Goal: Browse casually

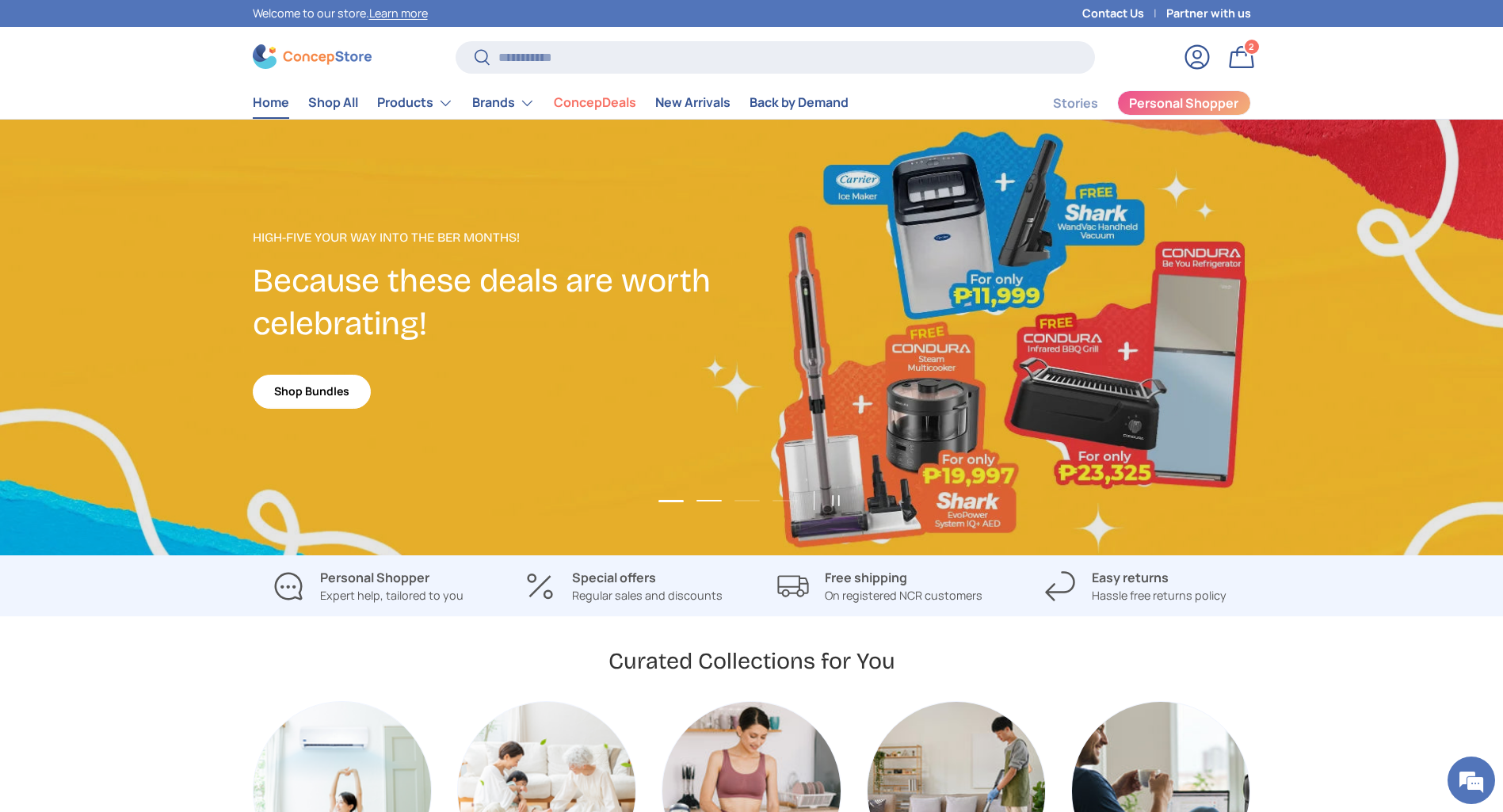
click at [704, 500] on button "Load slide 2 of 4" at bounding box center [709, 501] width 35 height 24
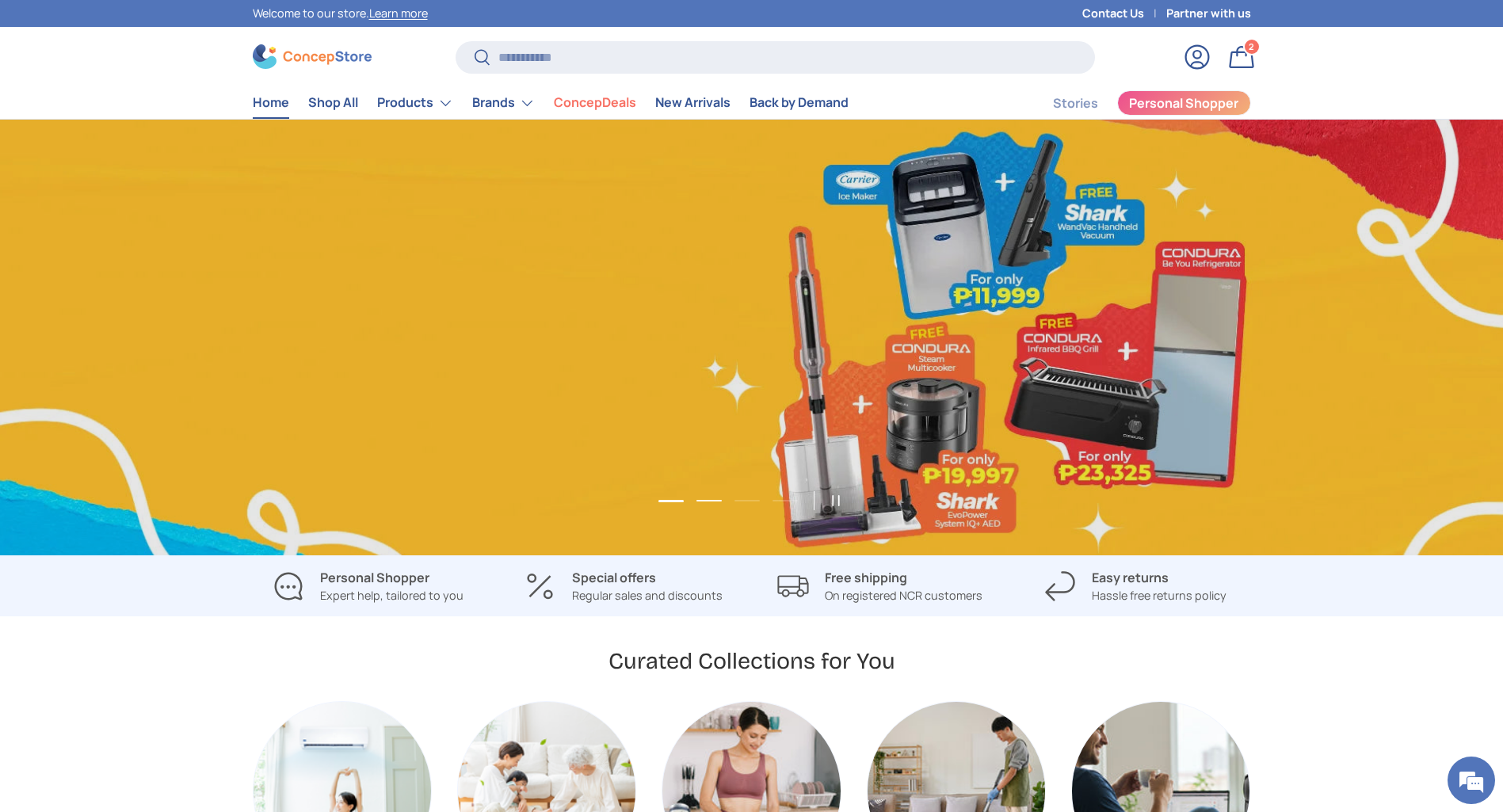
scroll to position [0, 1503]
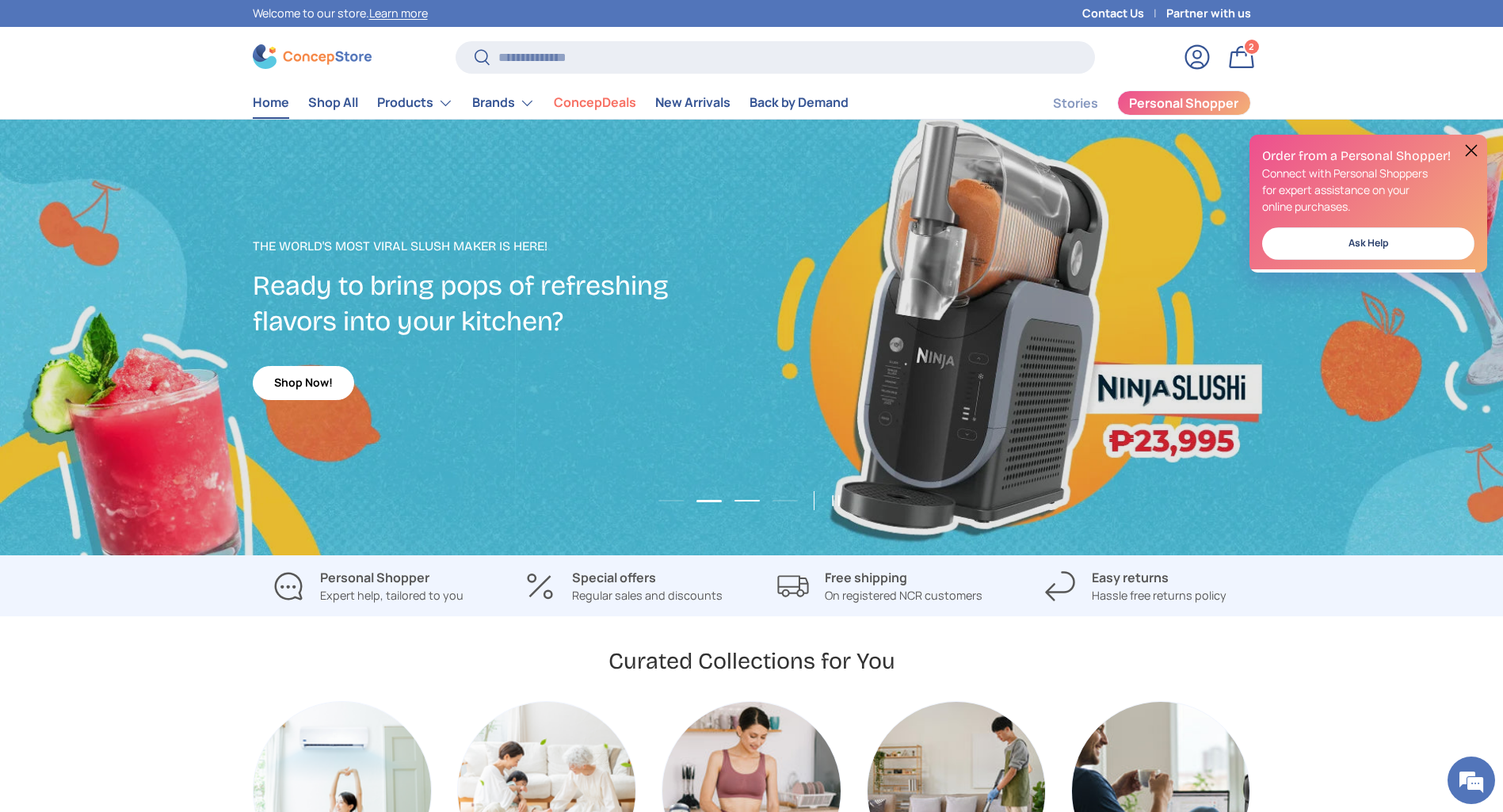
click at [745, 504] on button "Load slide 3 of 4" at bounding box center [747, 501] width 35 height 24
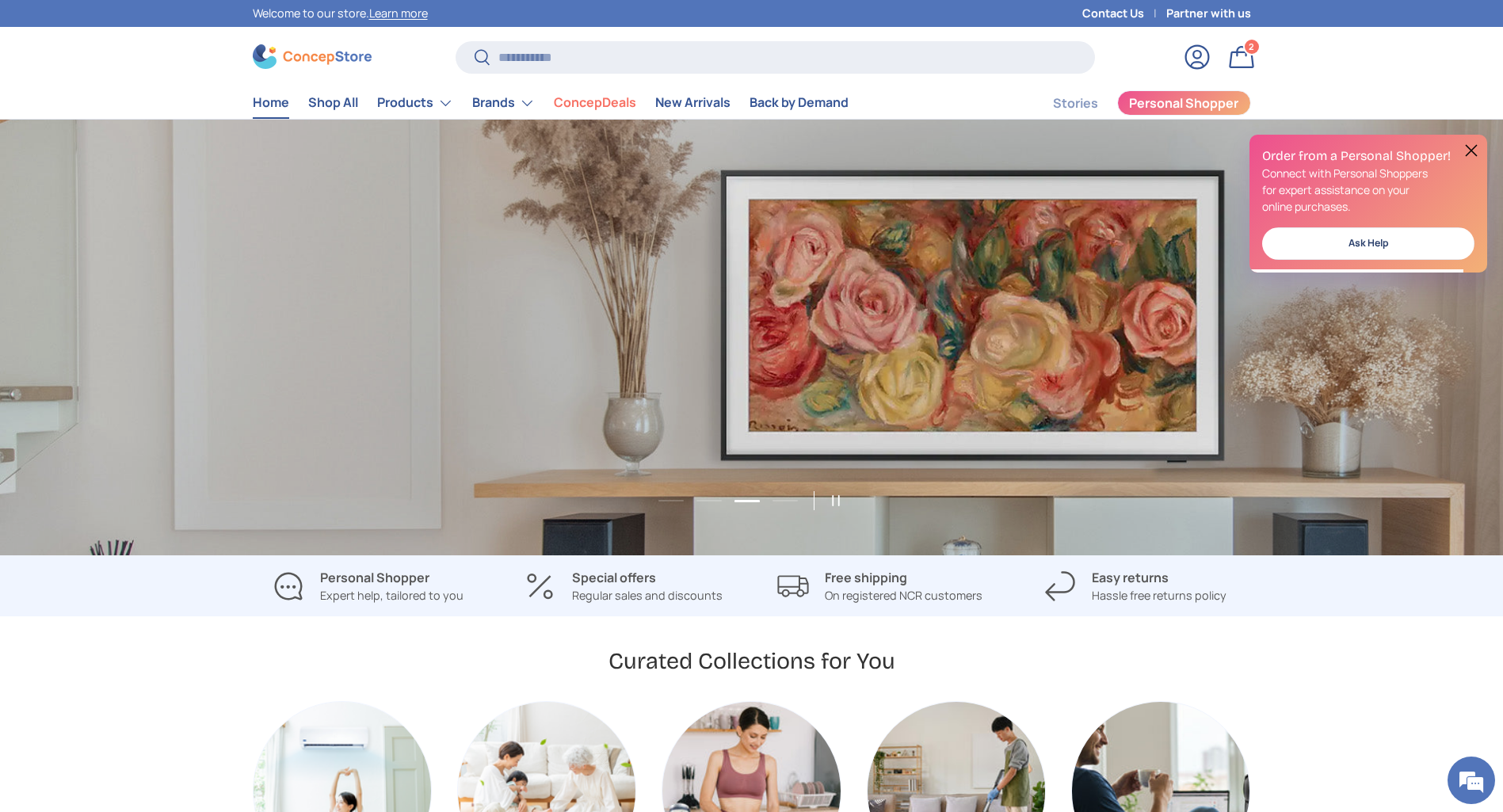
scroll to position [0, 3006]
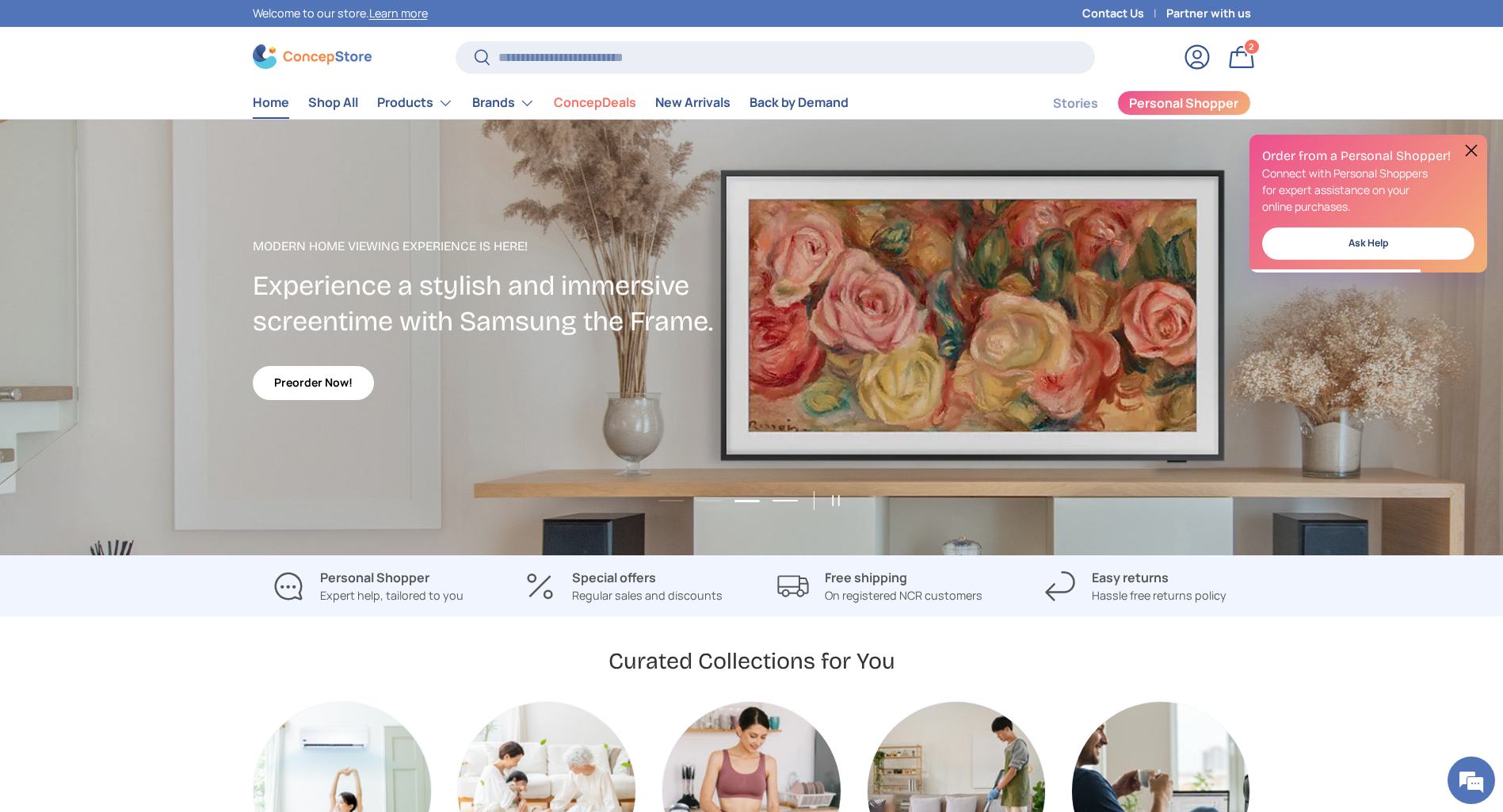
click at [783, 500] on button "Load slide 4 of 4" at bounding box center [785, 501] width 35 height 24
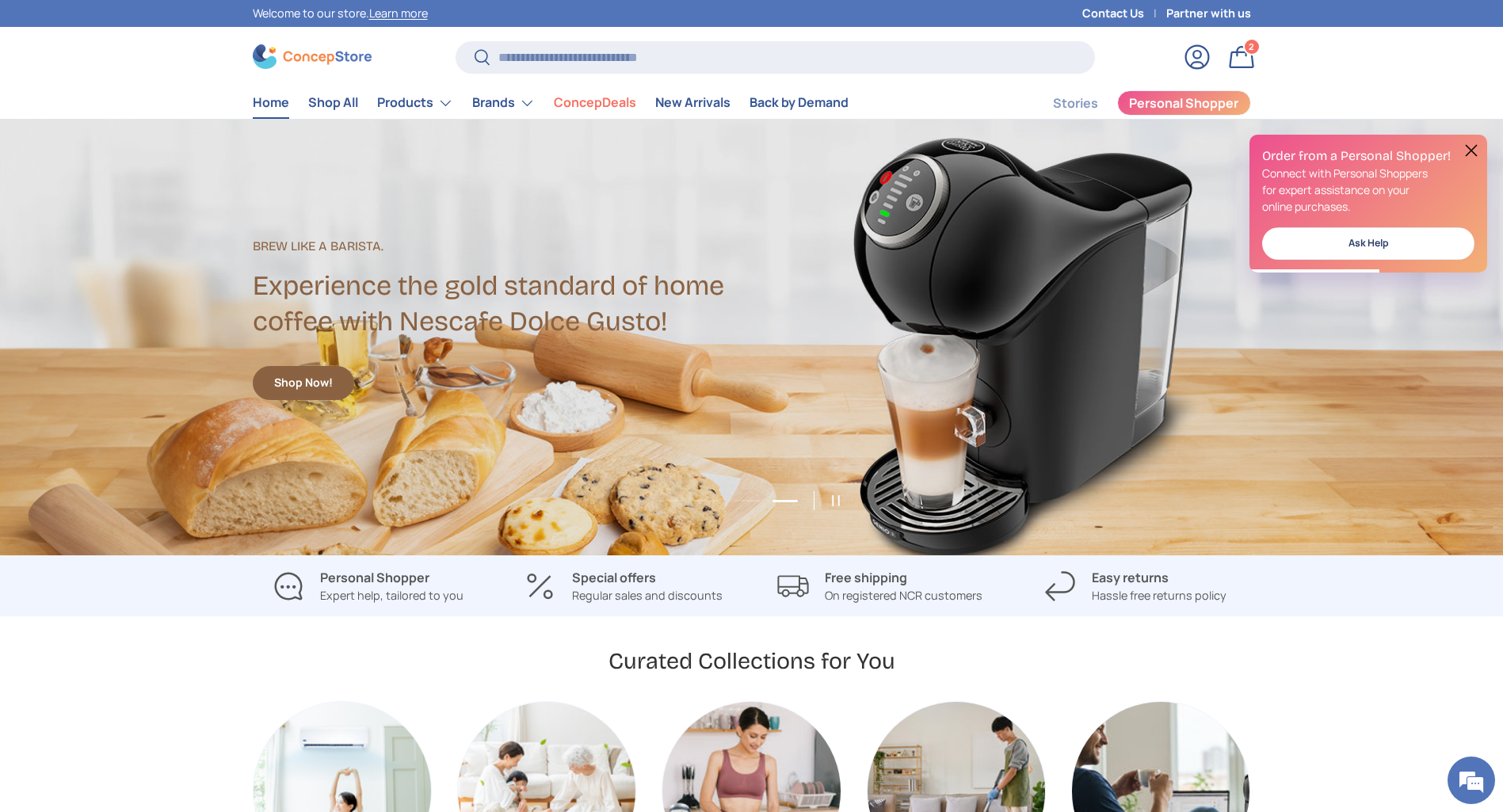
scroll to position [0, 0]
click at [667, 497] on button "Load slide 1 of 4" at bounding box center [671, 501] width 35 height 24
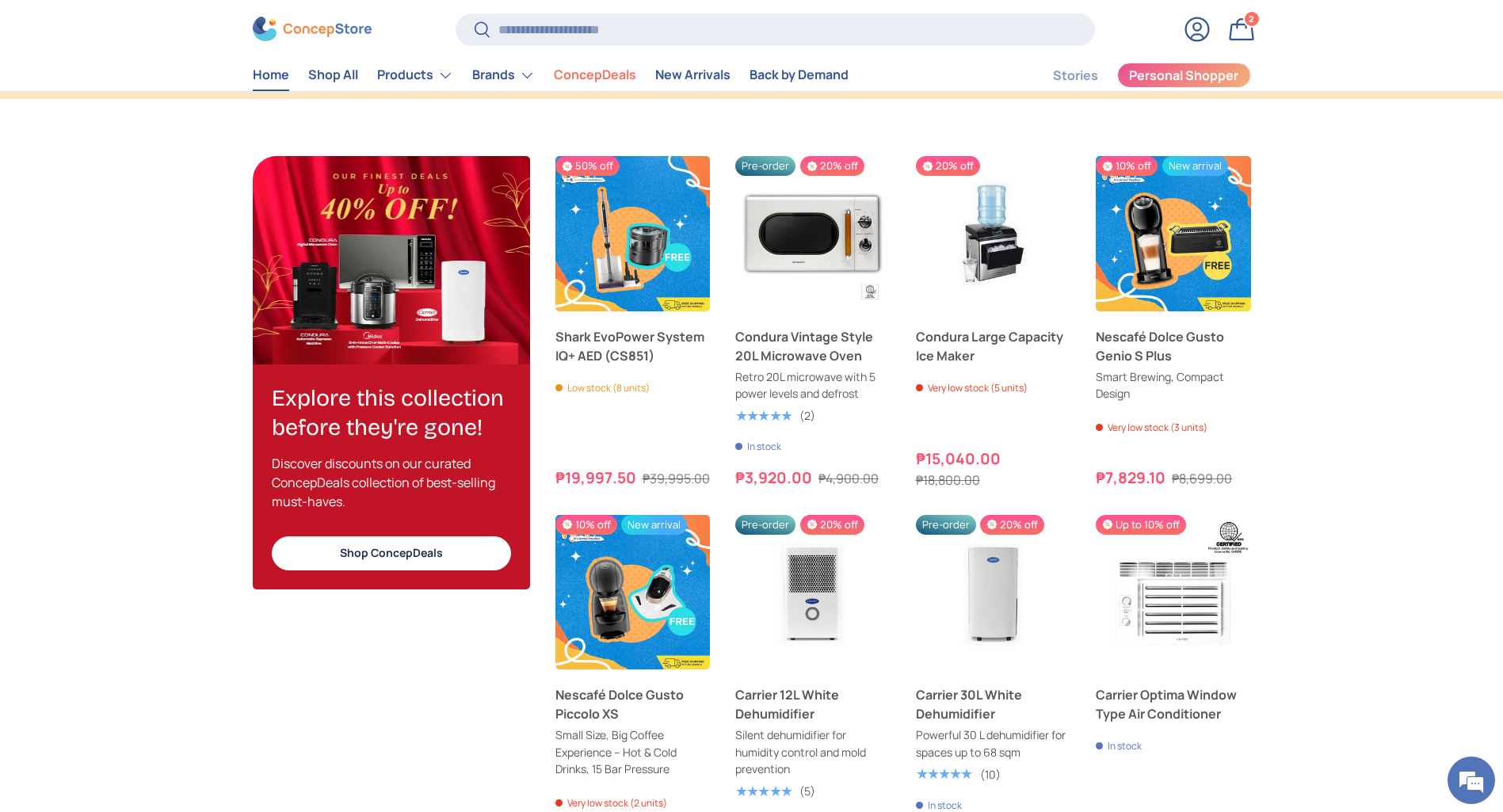
scroll to position [1544, 0]
